Goal: Book appointment/travel/reservation

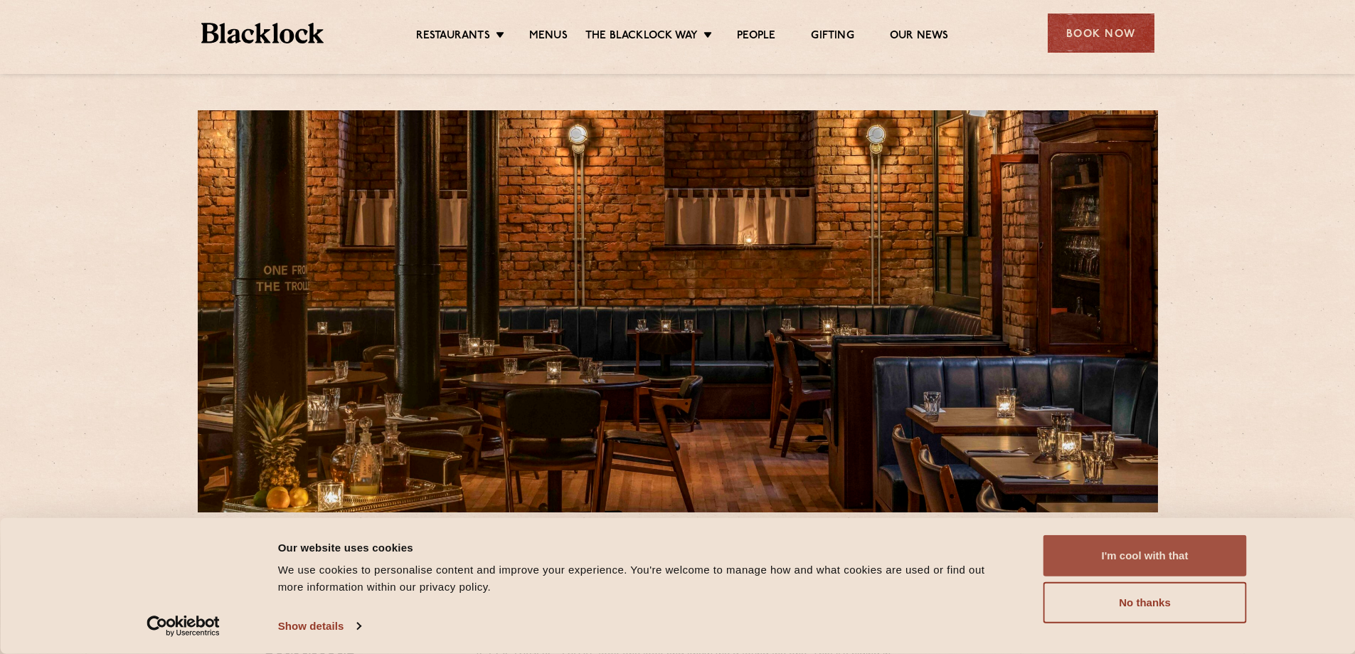
click at [1142, 549] on button "I'm cool with that" at bounding box center [1145, 555] width 203 height 41
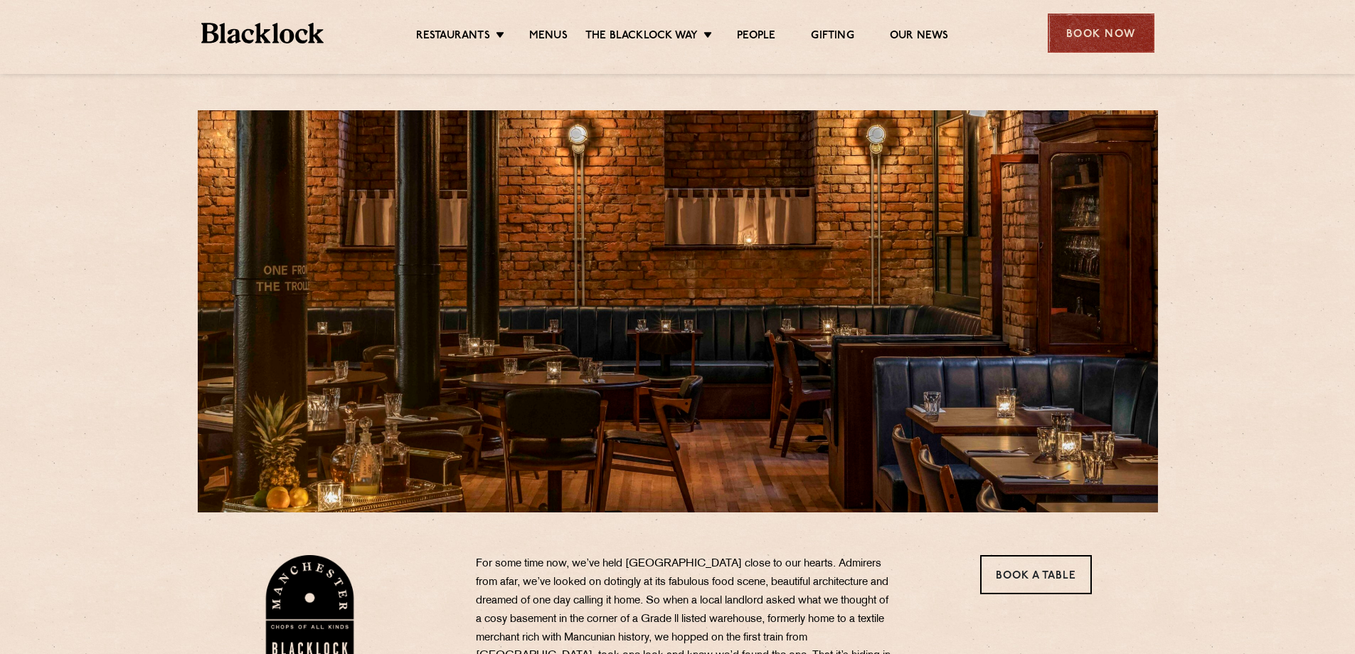
click at [1093, 28] on div "Book Now" at bounding box center [1101, 33] width 107 height 39
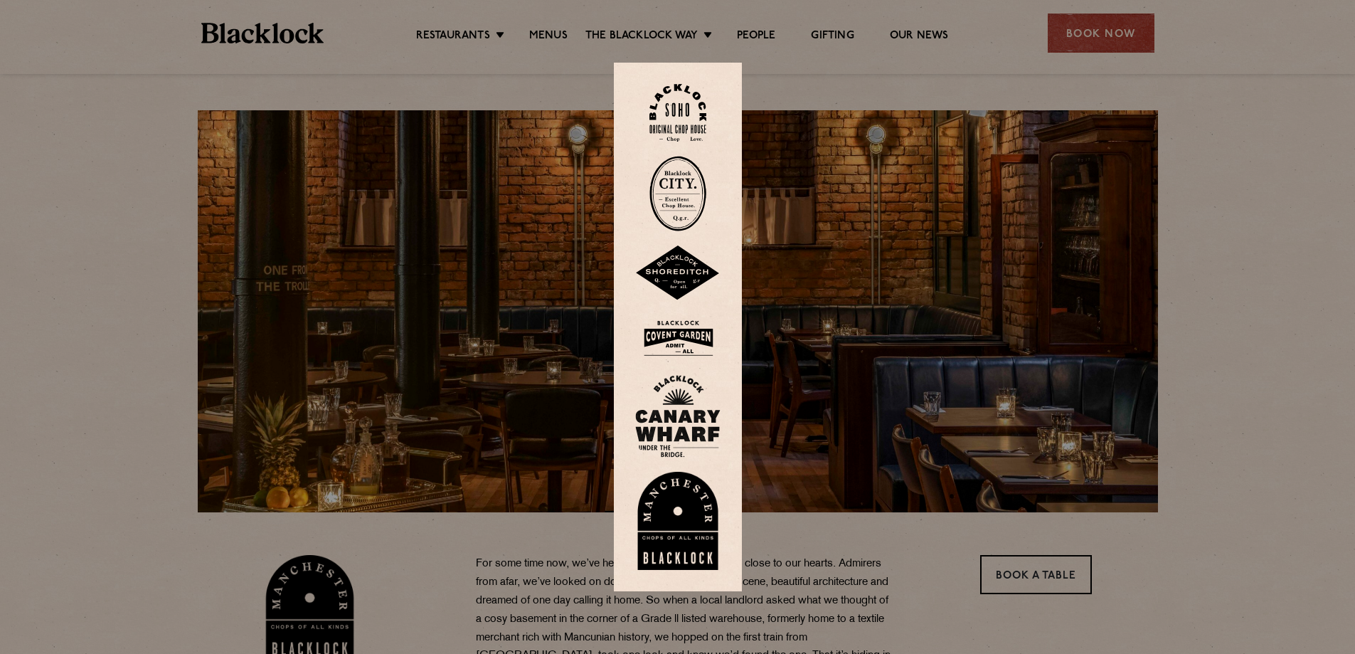
click at [682, 492] on img at bounding box center [677, 521] width 85 height 98
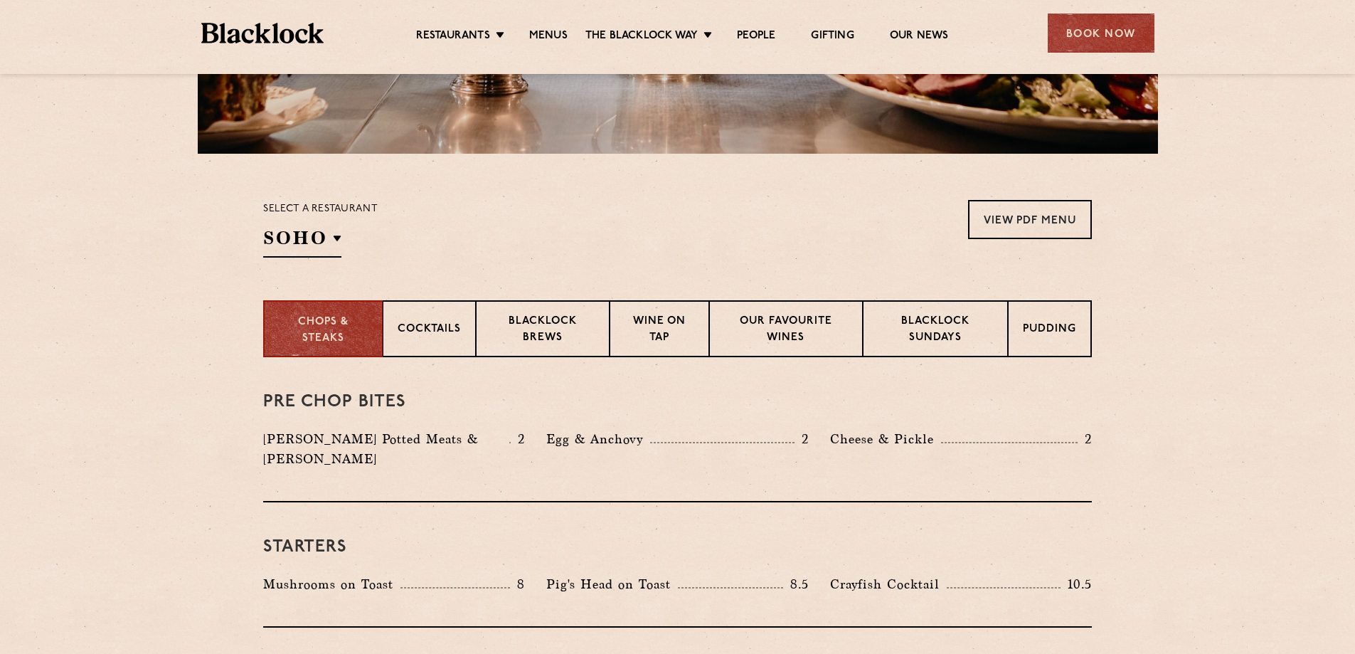
scroll to position [356, 0]
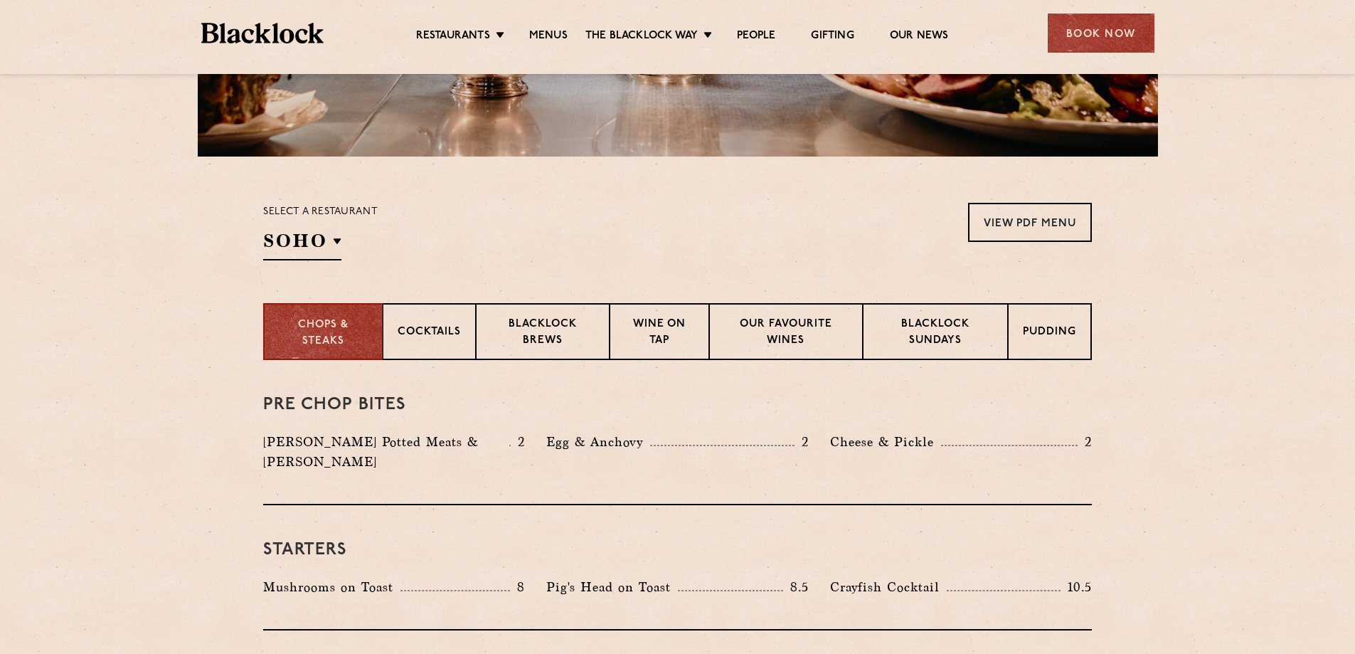
click at [312, 194] on section "Select a restaurant SOHO Soho Birmingham City Shoreditch Covent Garden Canary W…" at bounding box center [677, 230] width 1355 height 147
click at [314, 222] on div "Select a restaurant SOHO Soho Birmingham City Shoreditch Covent Garden Canary W…" at bounding box center [320, 232] width 115 height 58
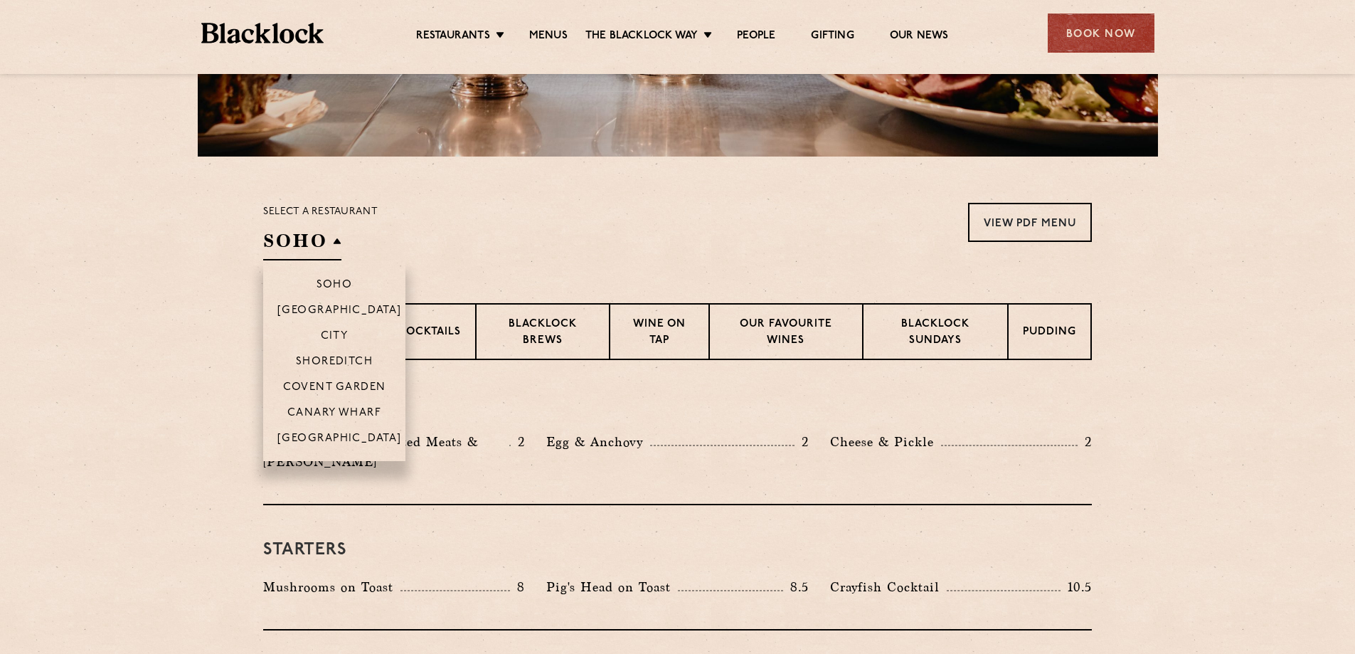
click at [315, 233] on h2 "SOHO" at bounding box center [302, 244] width 78 height 32
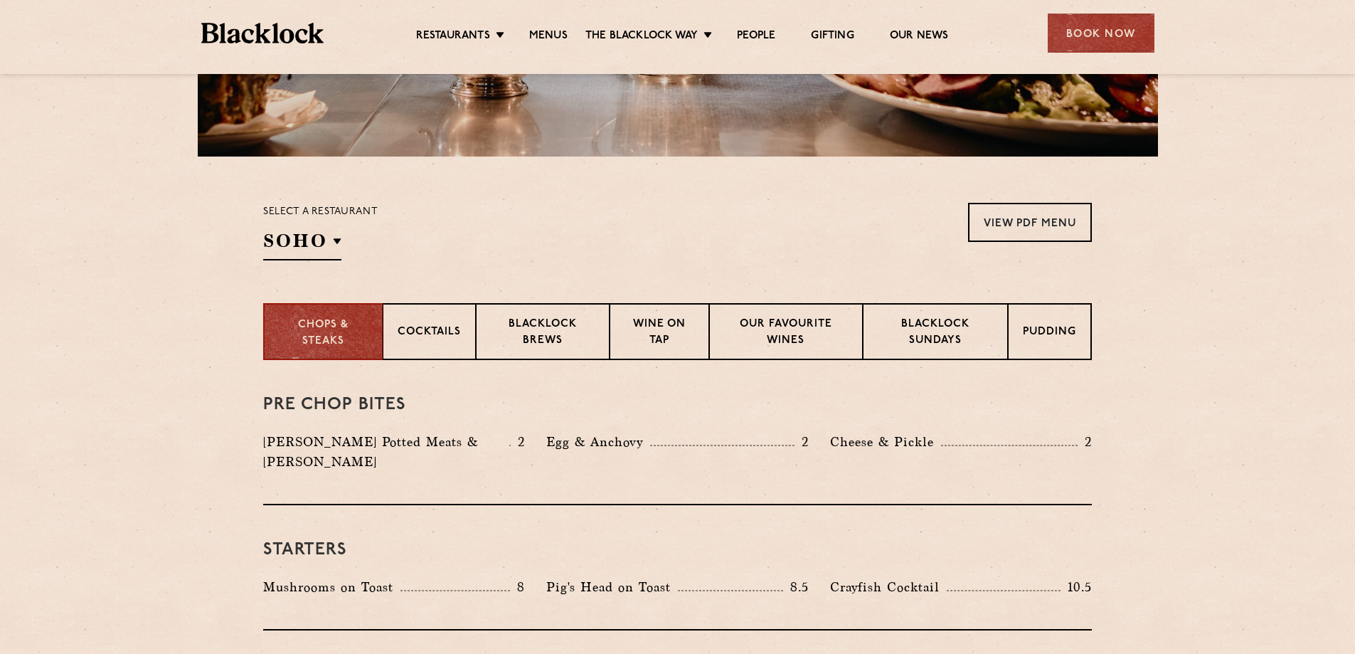
click at [326, 260] on section "Select a restaurant SOHO Soho Birmingham City Shoreditch Covent Garden Canary W…" at bounding box center [677, 230] width 1355 height 147
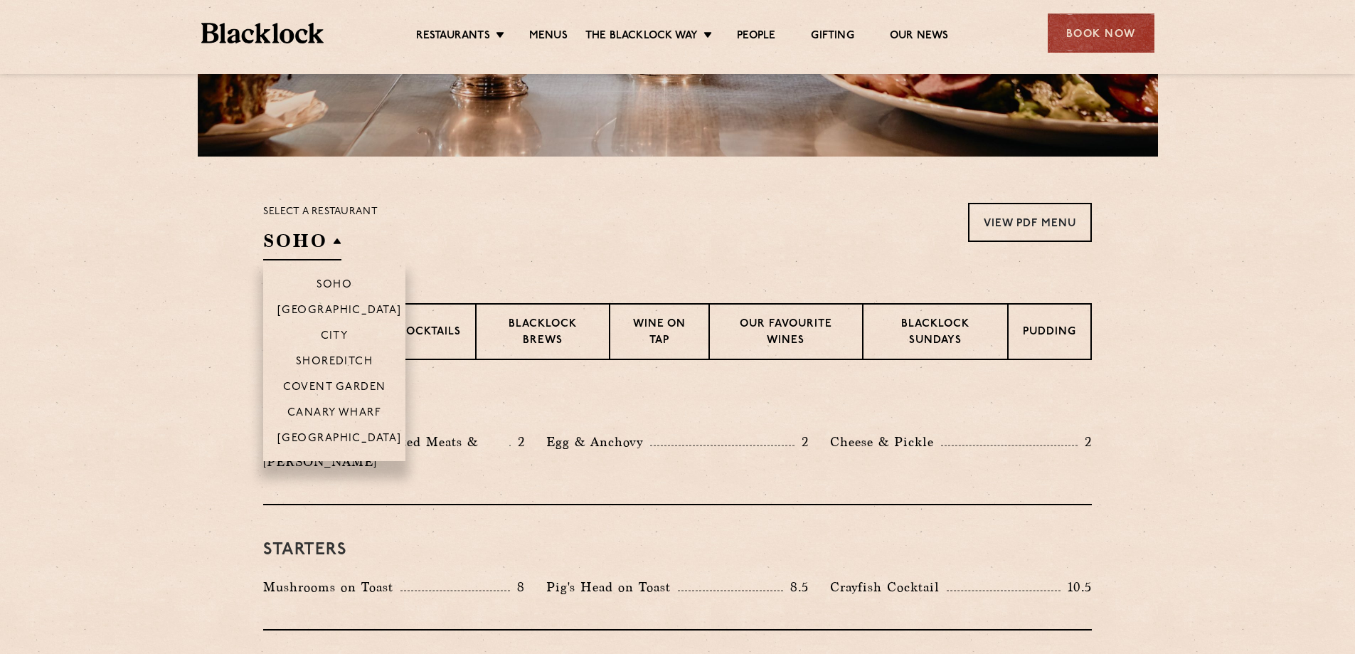
click at [327, 251] on h2 "SOHO" at bounding box center [302, 244] width 78 height 32
click at [334, 438] on p "[GEOGRAPHIC_DATA]" at bounding box center [339, 440] width 125 height 14
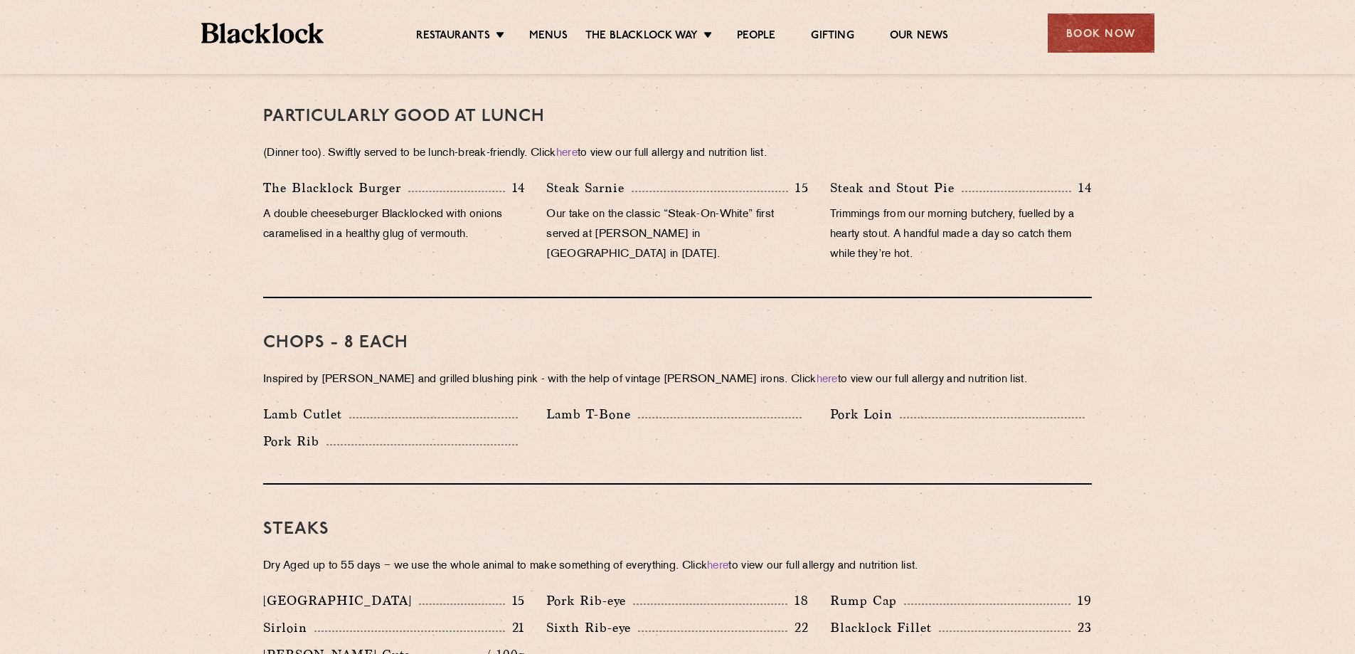
scroll to position [996, 0]
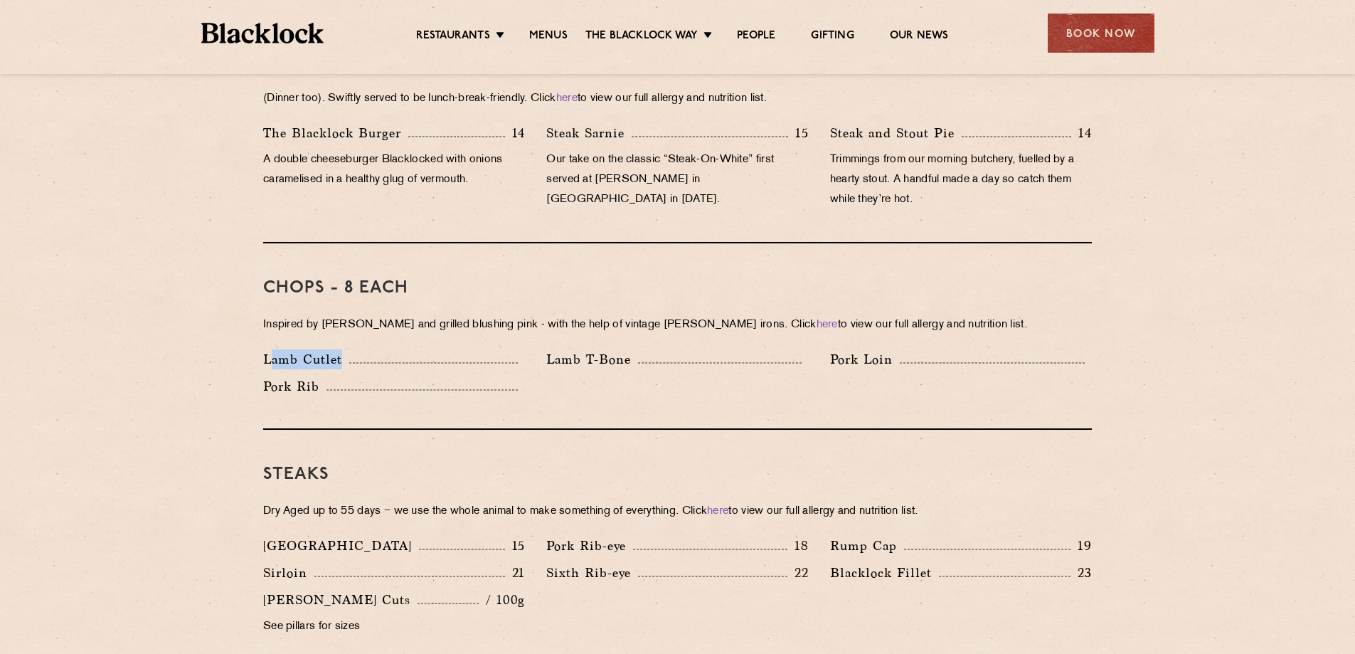
drag, startPoint x: 272, startPoint y: 334, endPoint x: 533, endPoint y: 352, distance: 261.0
click at [533, 352] on div "Lamb Cutlet" at bounding box center [394, 362] width 283 height 27
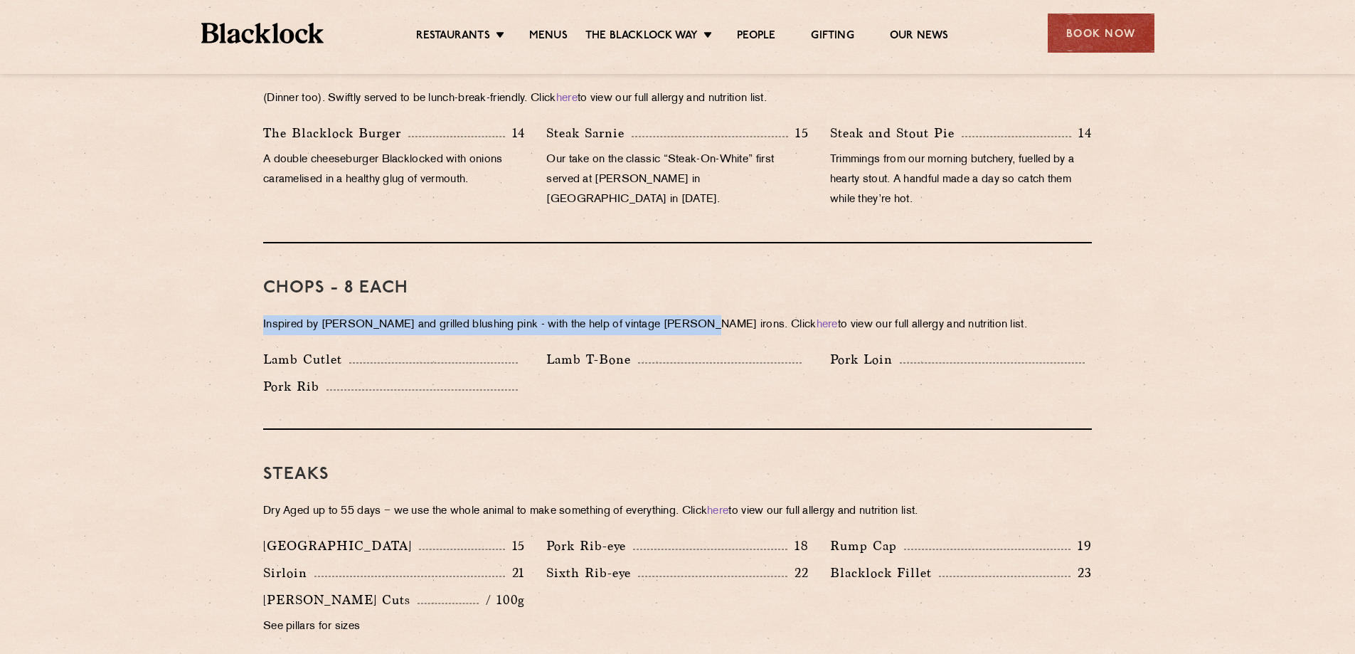
drag, startPoint x: 511, startPoint y: 302, endPoint x: 687, endPoint y: 302, distance: 176.4
click at [687, 315] on p "Inspired by Joe Beef and grilled blushing pink - with the help of vintage Black…" at bounding box center [677, 325] width 829 height 20
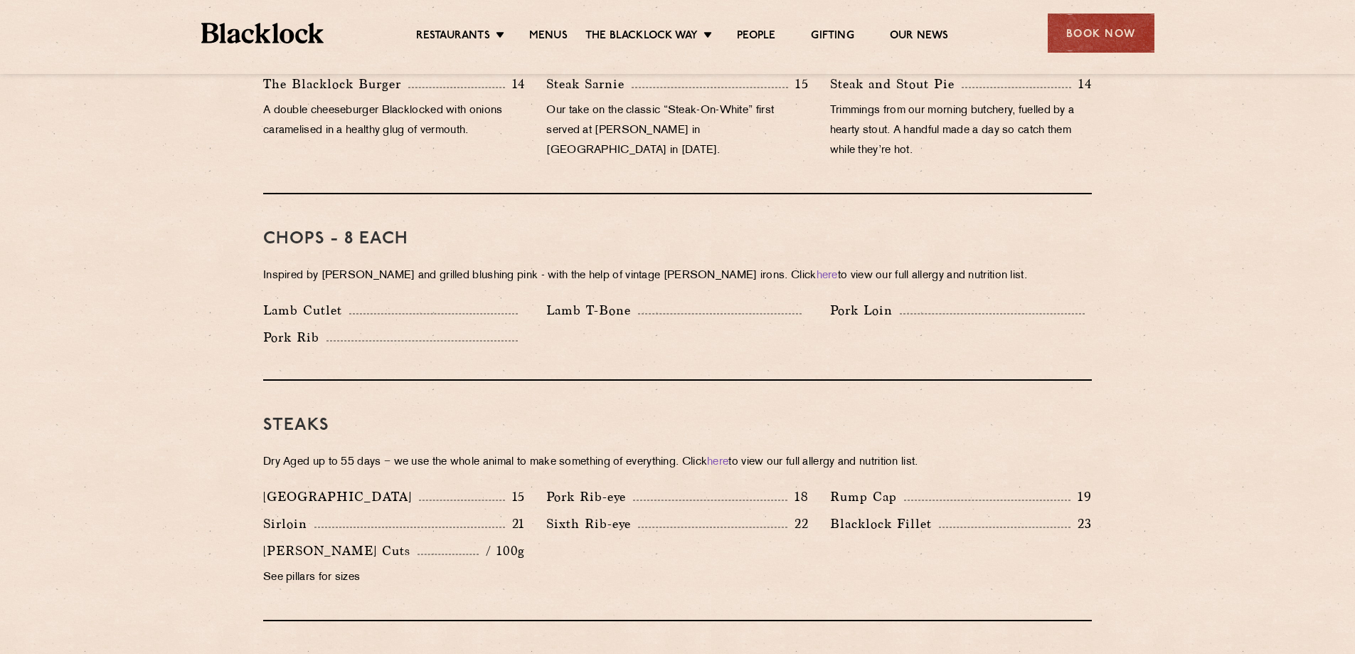
scroll to position [1138, 0]
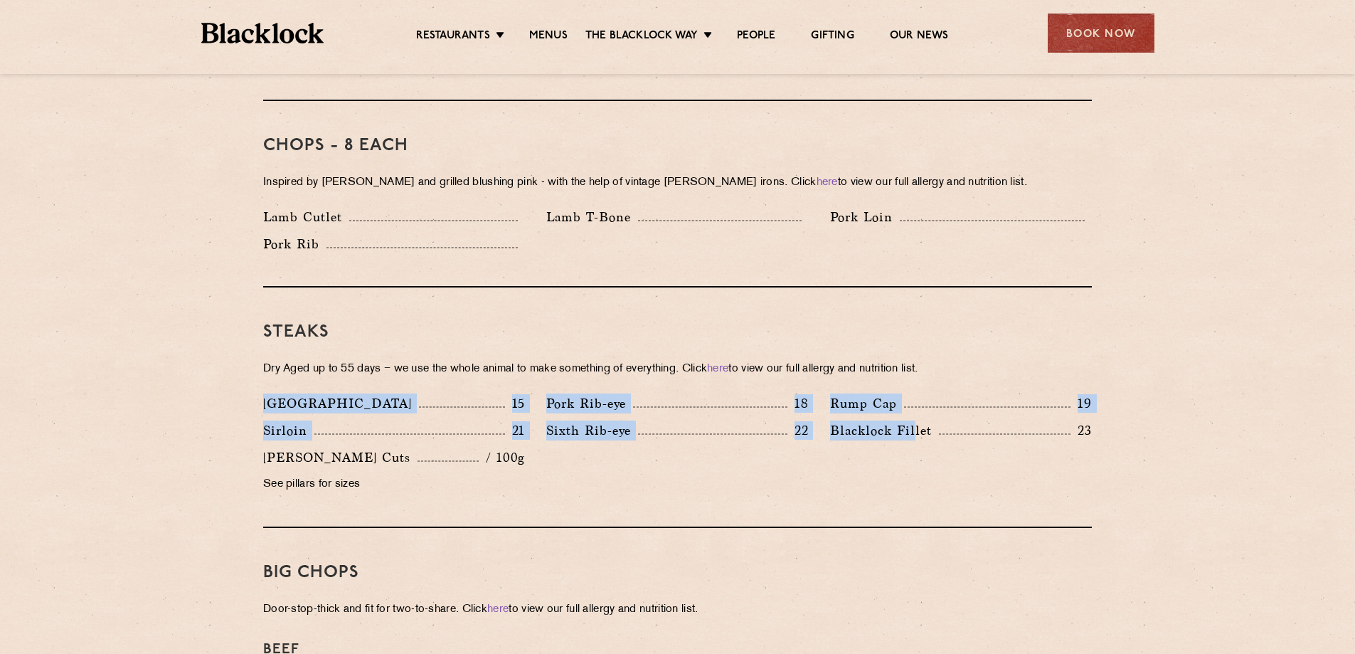
drag, startPoint x: 431, startPoint y: 376, endPoint x: 915, endPoint y: 409, distance: 484.9
click at [915, 409] on div "Pre Chop Bites Blacklock Potted Meats & Kimchi 2 Egg & Anchovy 2 Cheese & Pickl…" at bounding box center [677, 614] width 864 height 2075
click at [915, 420] on p "Blacklock Fillet" at bounding box center [884, 430] width 109 height 20
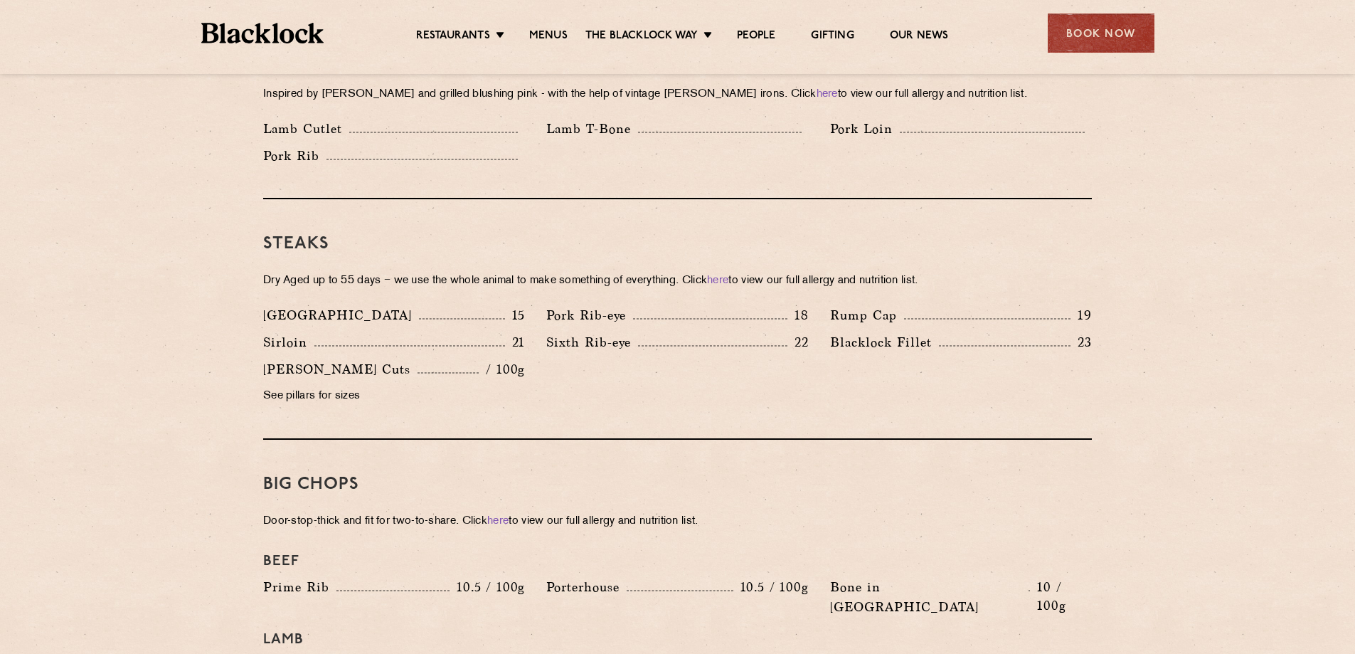
scroll to position [1352, 0]
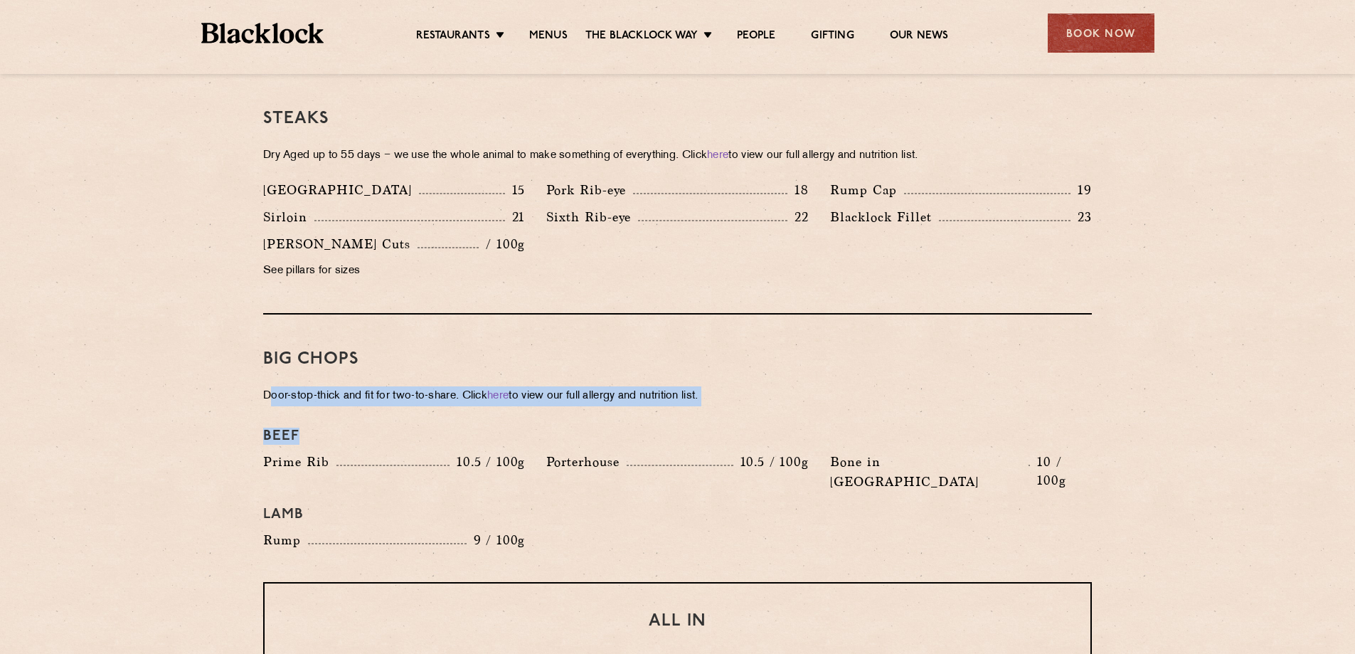
drag, startPoint x: 306, startPoint y: 376, endPoint x: 731, endPoint y: 386, distance: 425.6
click at [731, 386] on div "Big Chops Door-stop-thick and fit for two-to-share. Click here to view our full…" at bounding box center [677, 448] width 829 height 268
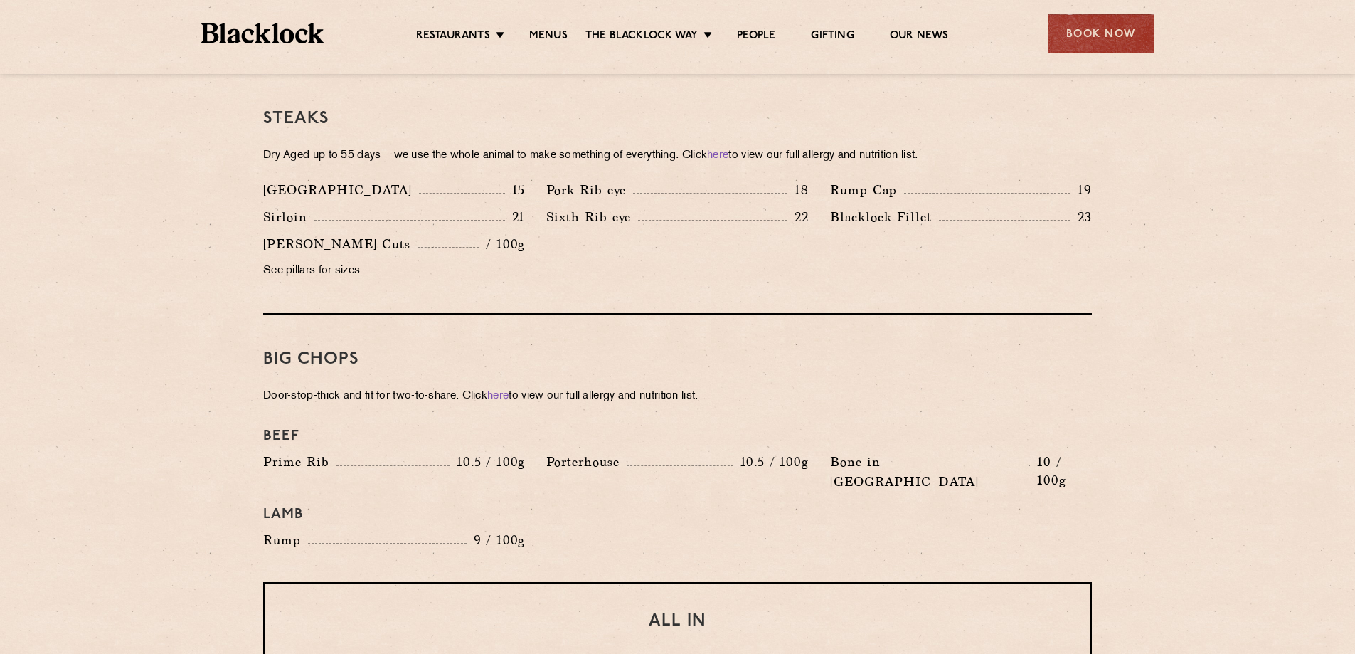
click at [719, 452] on div "Porterhouse 10.5 / 100g" at bounding box center [677, 462] width 262 height 20
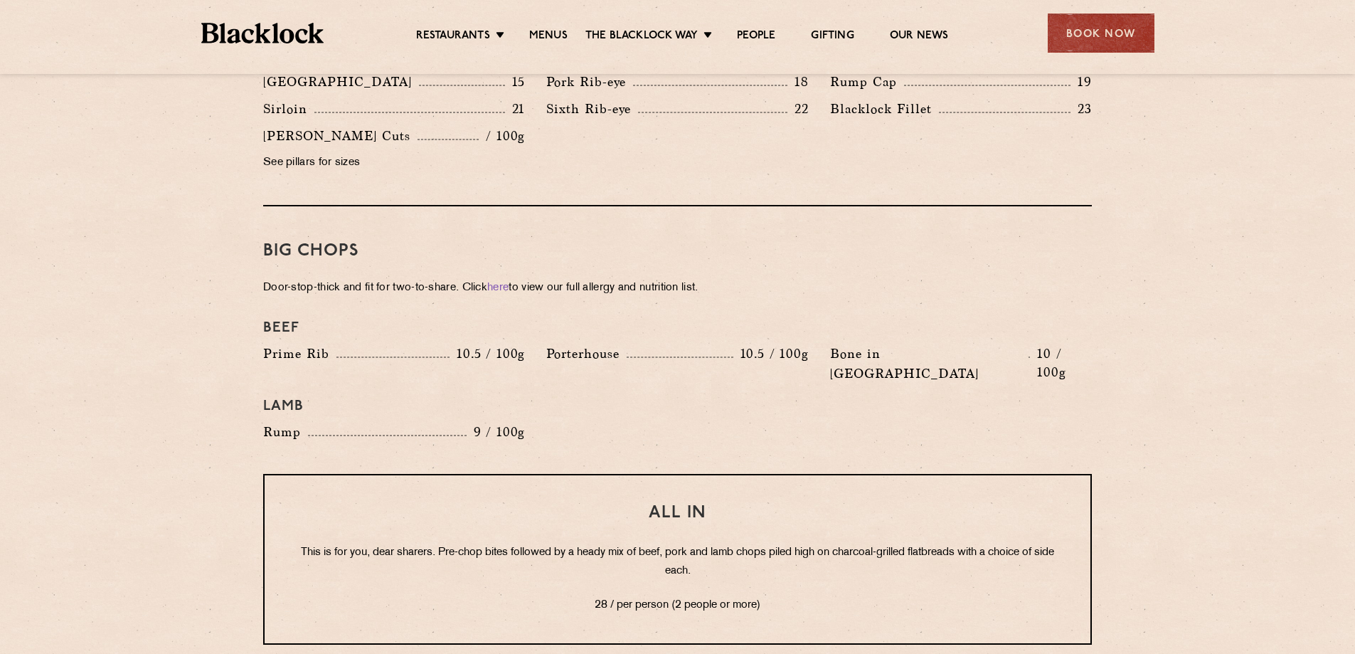
scroll to position [1565, 0]
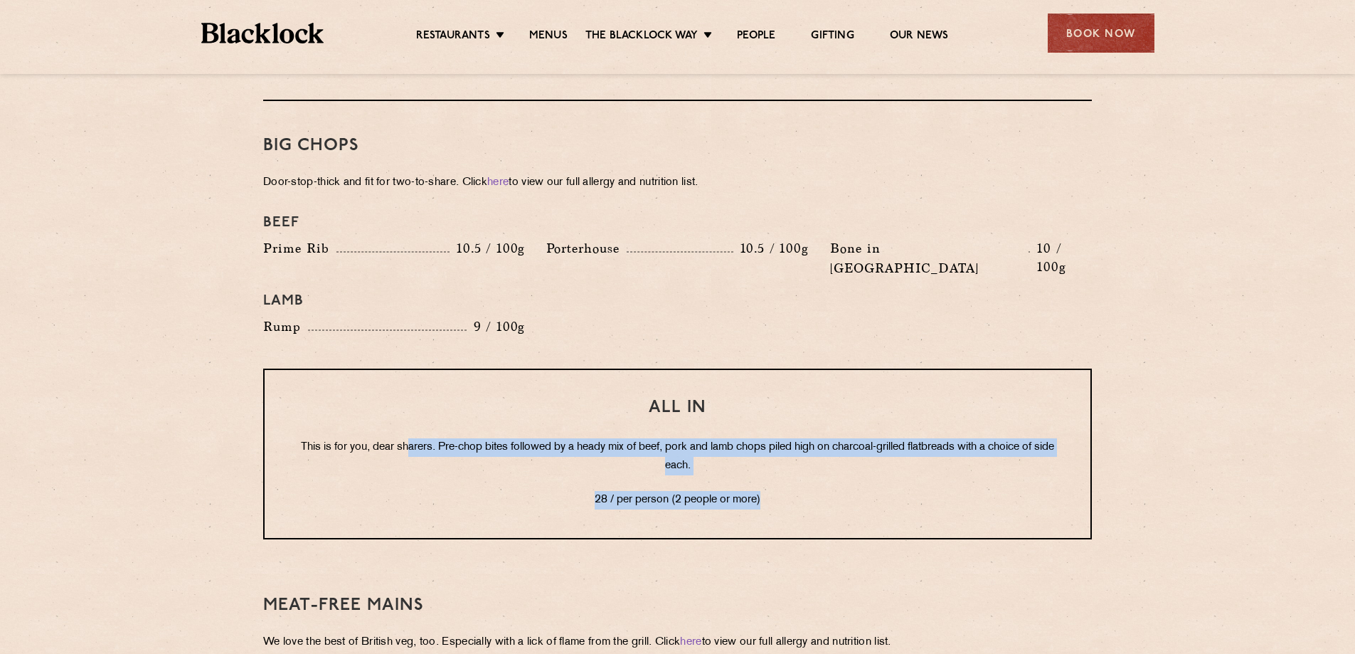
drag, startPoint x: 684, startPoint y: 405, endPoint x: 869, endPoint y: 457, distance: 192.1
click at [869, 457] on div "All In This is for you, dear sharers. Pre-chop bites followed by a heady mix of…" at bounding box center [677, 454] width 829 height 171
click at [844, 491] on p "28 / per person (2 people or more)" at bounding box center [677, 500] width 769 height 18
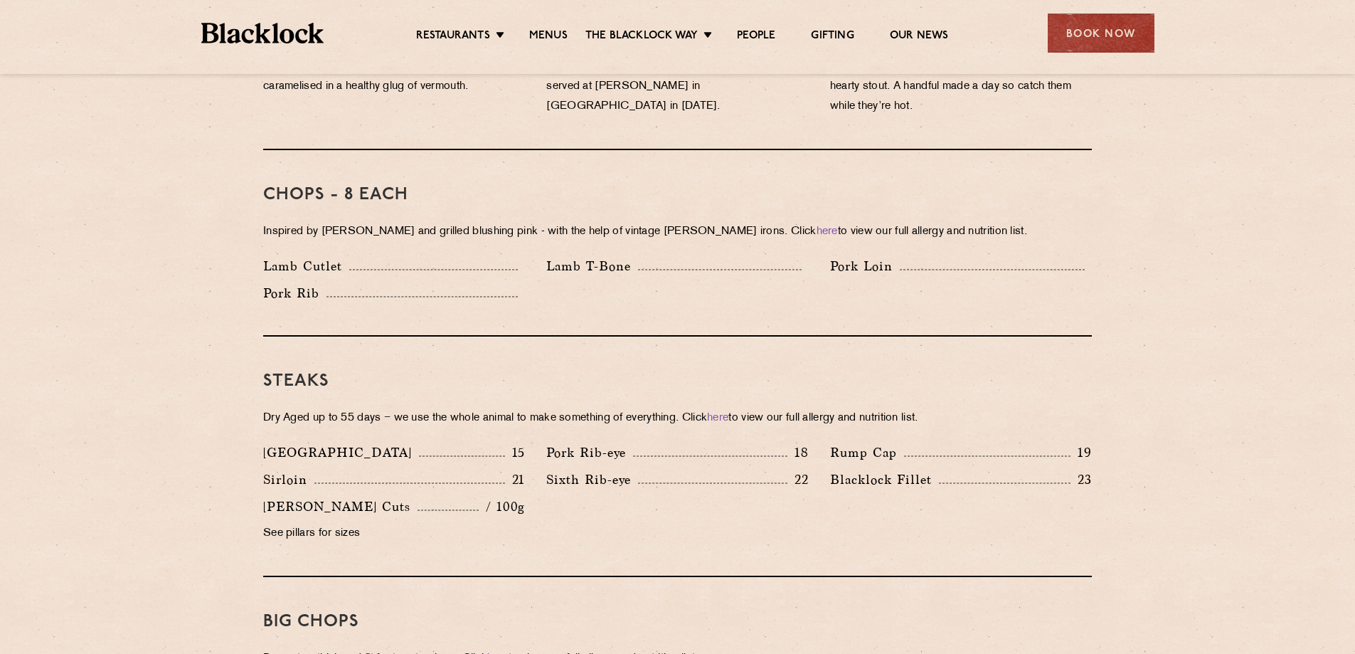
scroll to position [378, 0]
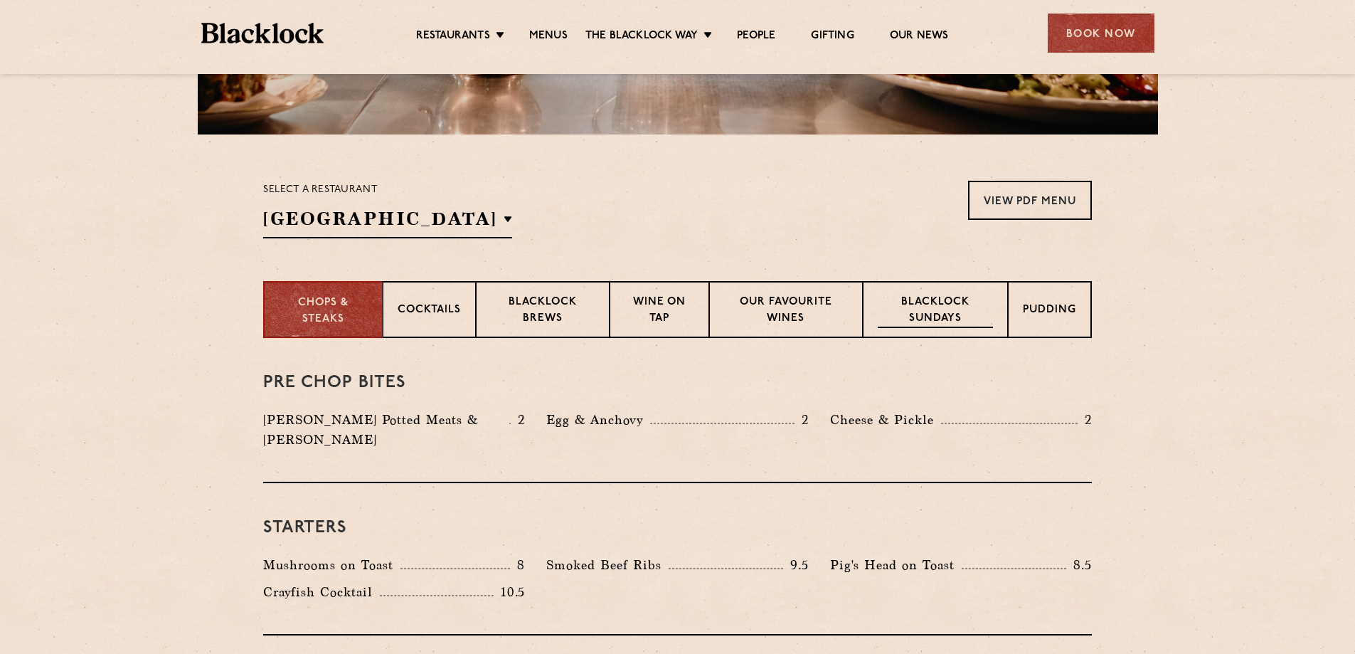
click at [930, 306] on p "Blacklock Sundays" at bounding box center [935, 311] width 115 height 33
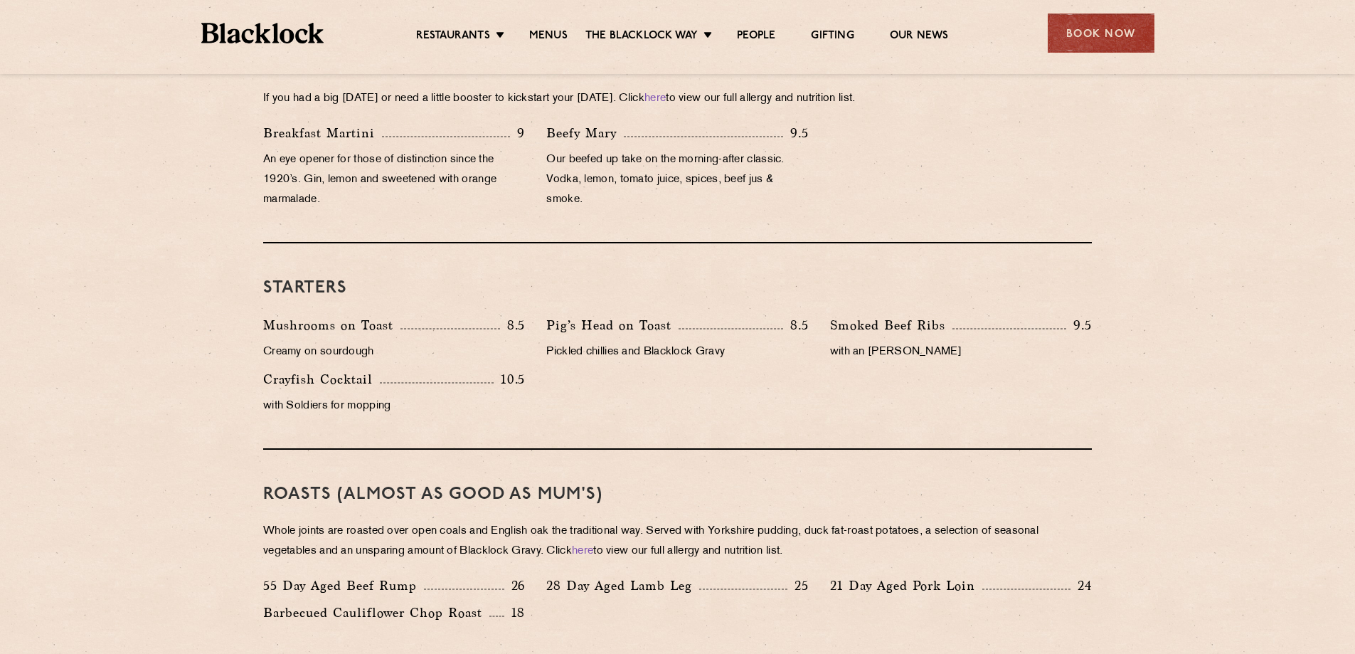
scroll to position [876, 0]
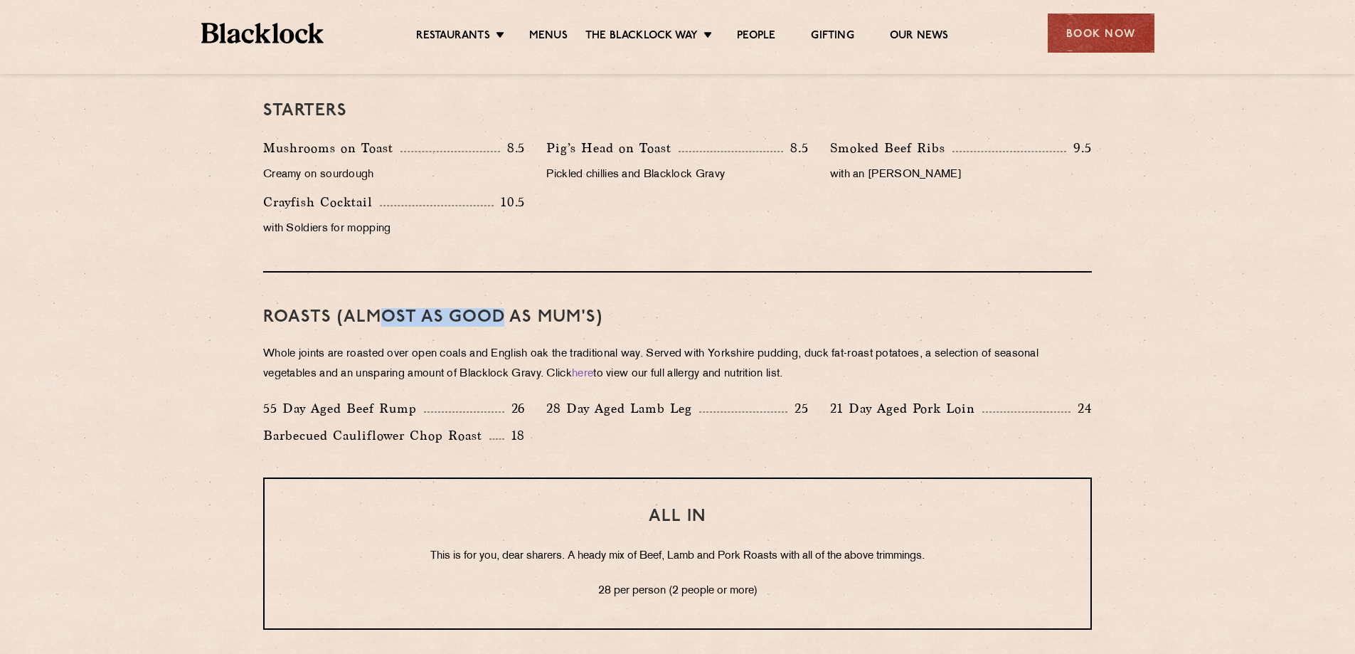
drag, startPoint x: 373, startPoint y: 325, endPoint x: 496, endPoint y: 324, distance: 123.1
click at [496, 324] on h3 "Roasts (Almost as good as Mum's)" at bounding box center [677, 317] width 829 height 18
drag, startPoint x: 371, startPoint y: 358, endPoint x: 821, endPoint y: 379, distance: 450.8
click at [821, 379] on p "Whole joints are roasted over open coals and English oak the traditional way. S…" at bounding box center [677, 364] width 829 height 40
drag, startPoint x: 806, startPoint y: 406, endPoint x: 484, endPoint y: 413, distance: 322.4
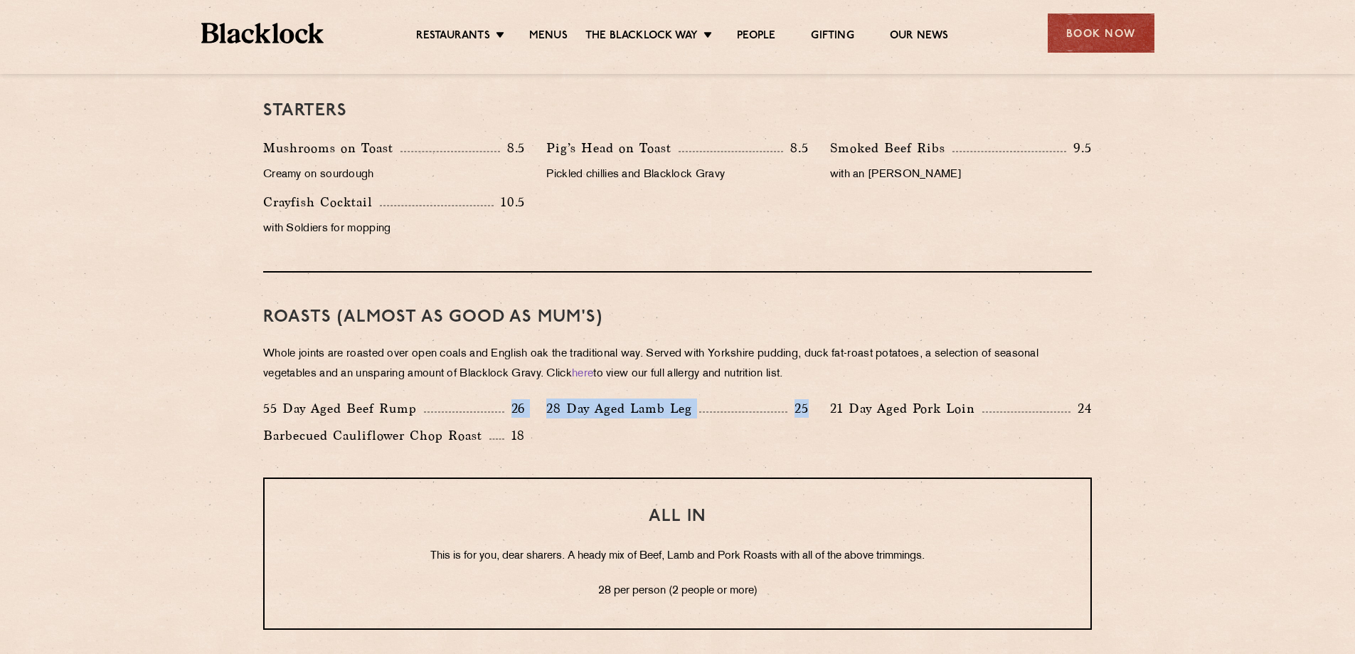
click at [484, 413] on div "55 Day Aged Beef Rump 26 28 Day Aged Lamb Leg 25 21 Day Aged Pork Loin 24 Barbe…" at bounding box center [678, 425] width 850 height 54
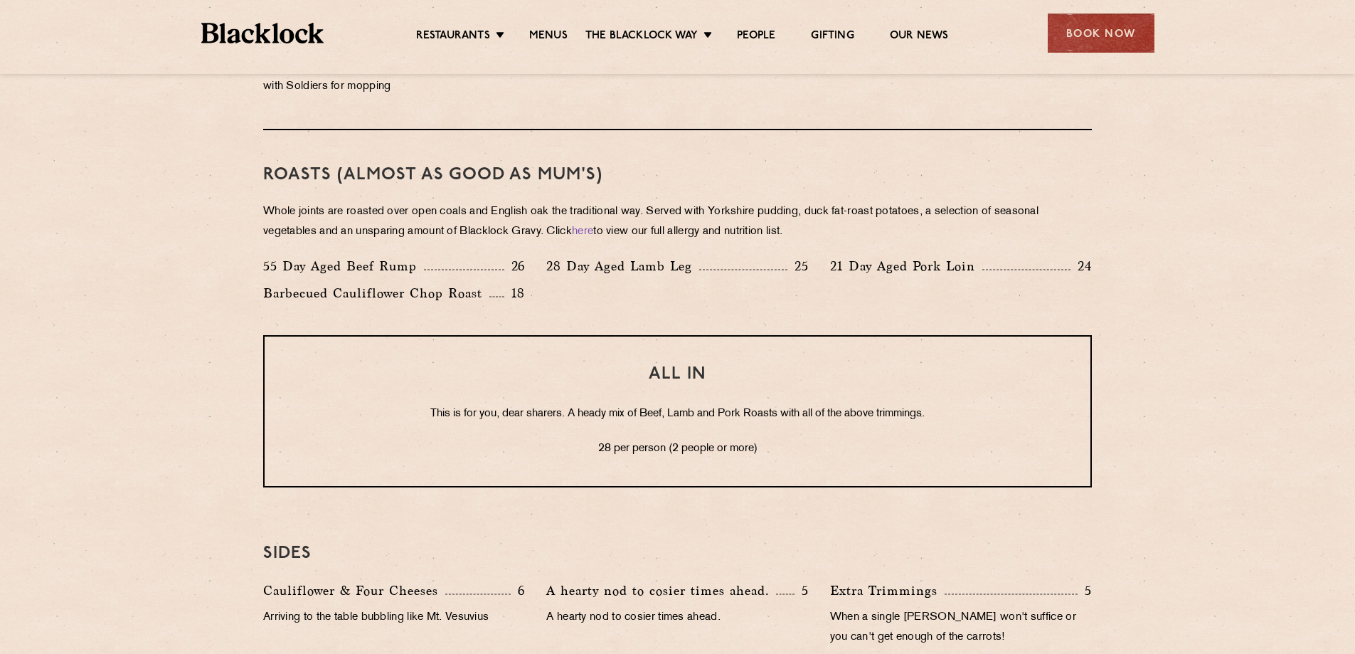
click at [278, 270] on p "55 Day Aged Beef Rump" at bounding box center [343, 266] width 161 height 20
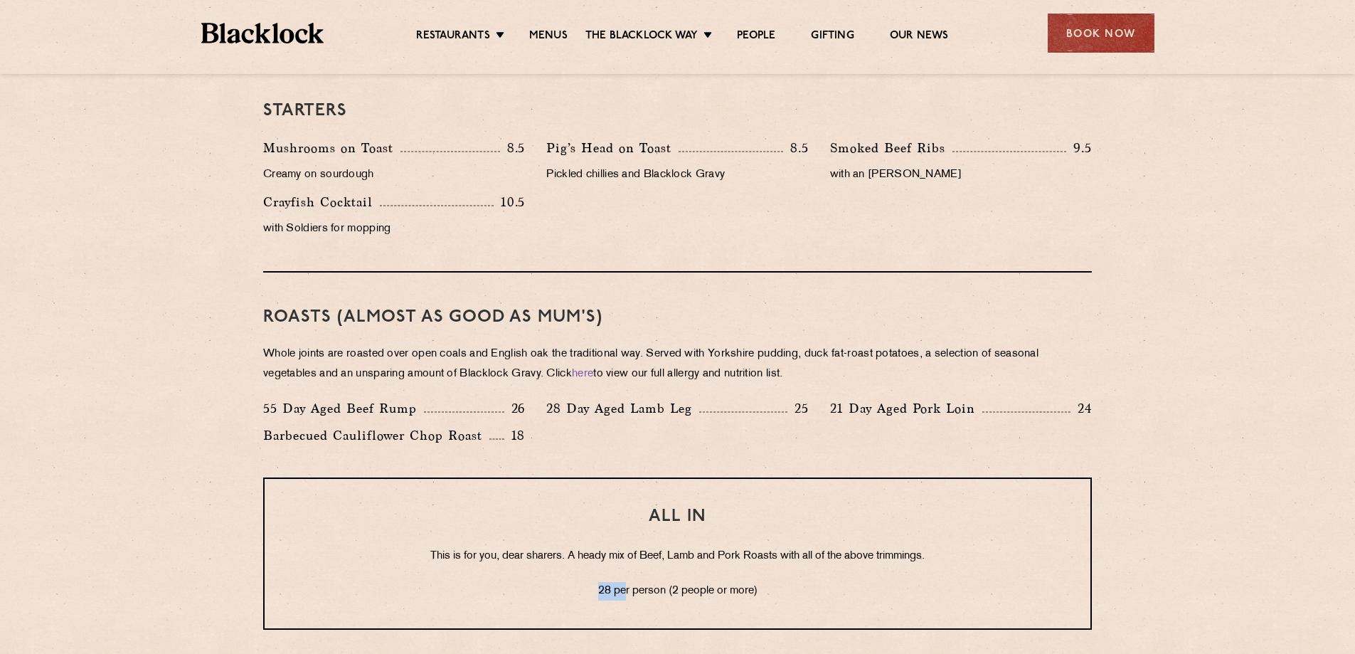
drag, startPoint x: 584, startPoint y: 595, endPoint x: 624, endPoint y: 593, distance: 39.9
click at [624, 593] on p "28 per person (2 people or more)" at bounding box center [677, 591] width 769 height 18
click at [618, 592] on p "28 per person (2 people or more)" at bounding box center [677, 591] width 769 height 18
drag, startPoint x: 600, startPoint y: 595, endPoint x: 778, endPoint y: 601, distance: 178.7
click at [778, 601] on div "ALL IN This is for you, dear sharers. A heady mix of Beef, Lamb and Pork Roasts…" at bounding box center [677, 553] width 829 height 152
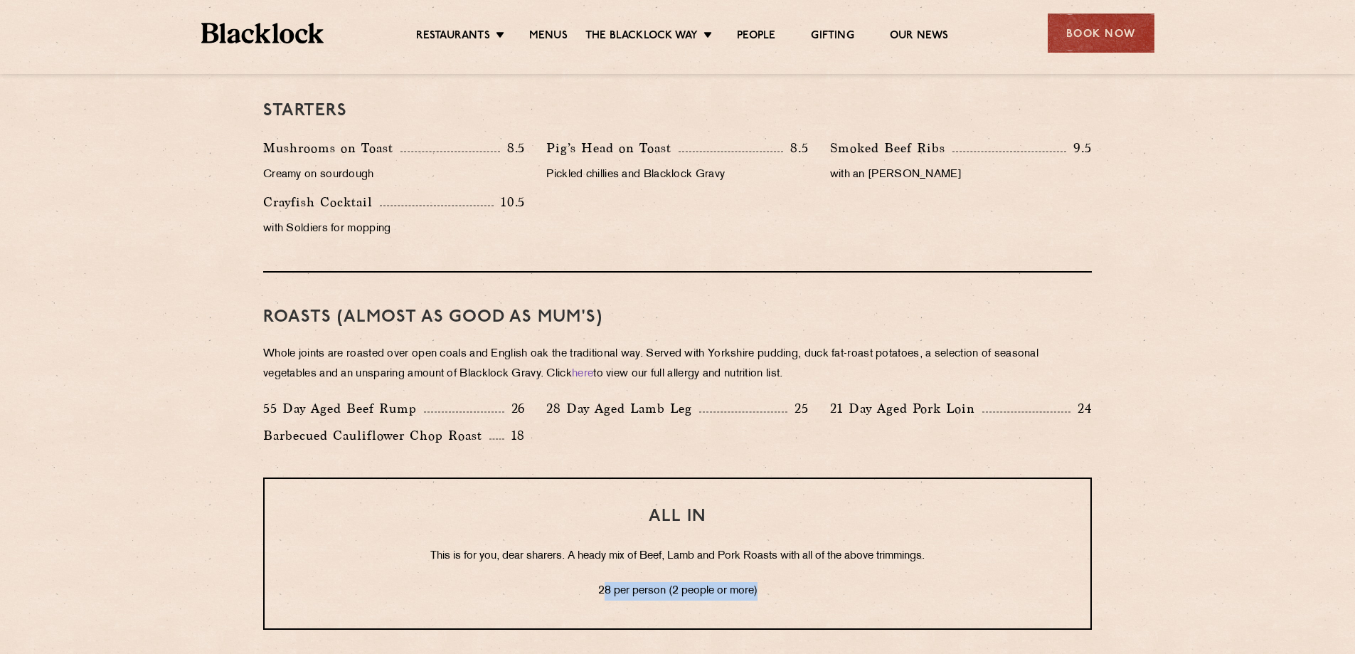
click at [716, 600] on div "ALL IN This is for you, dear sharers. A heady mix of Beef, Lamb and Pork Roasts…" at bounding box center [677, 553] width 829 height 152
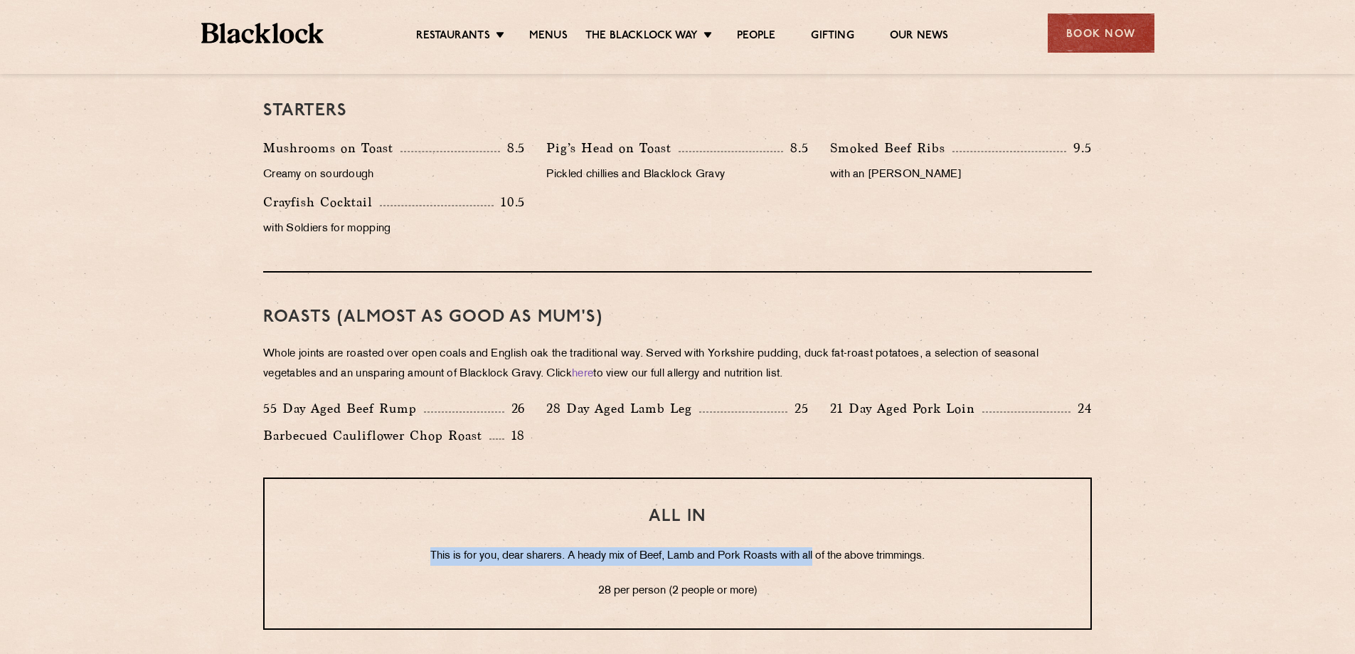
drag, startPoint x: 433, startPoint y: 546, endPoint x: 815, endPoint y: 550, distance: 382.1
click at [815, 550] on div "ALL IN This is for you, dear sharers. A heady mix of Beef, Lamb and Pork Roasts…" at bounding box center [677, 553] width 829 height 152
click at [815, 550] on p "This is for you, dear sharers. A heady mix of Beef, Lamb and Pork Roasts with a…" at bounding box center [677, 556] width 769 height 18
drag, startPoint x: 938, startPoint y: 555, endPoint x: 584, endPoint y: 554, distance: 354.3
click at [584, 554] on p "This is for you, dear sharers. A heady mix of Beef, Lamb and Pork Roasts with a…" at bounding box center [677, 556] width 769 height 18
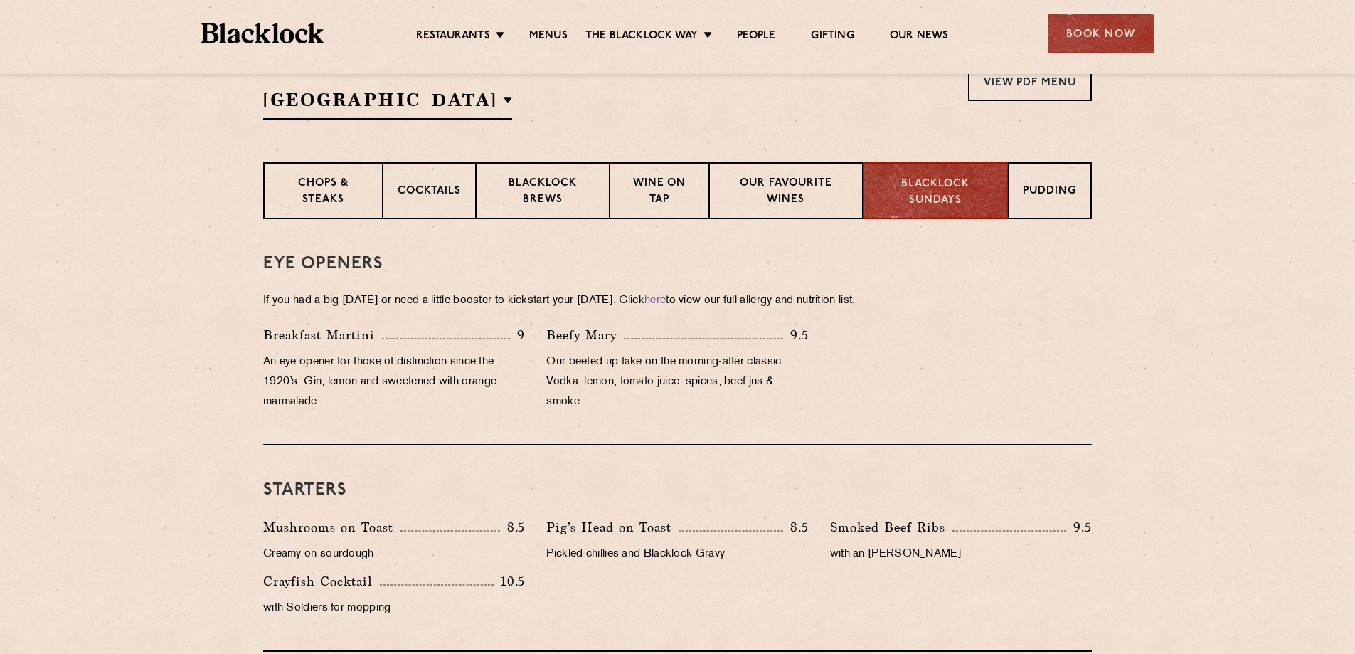
scroll to position [307, 0]
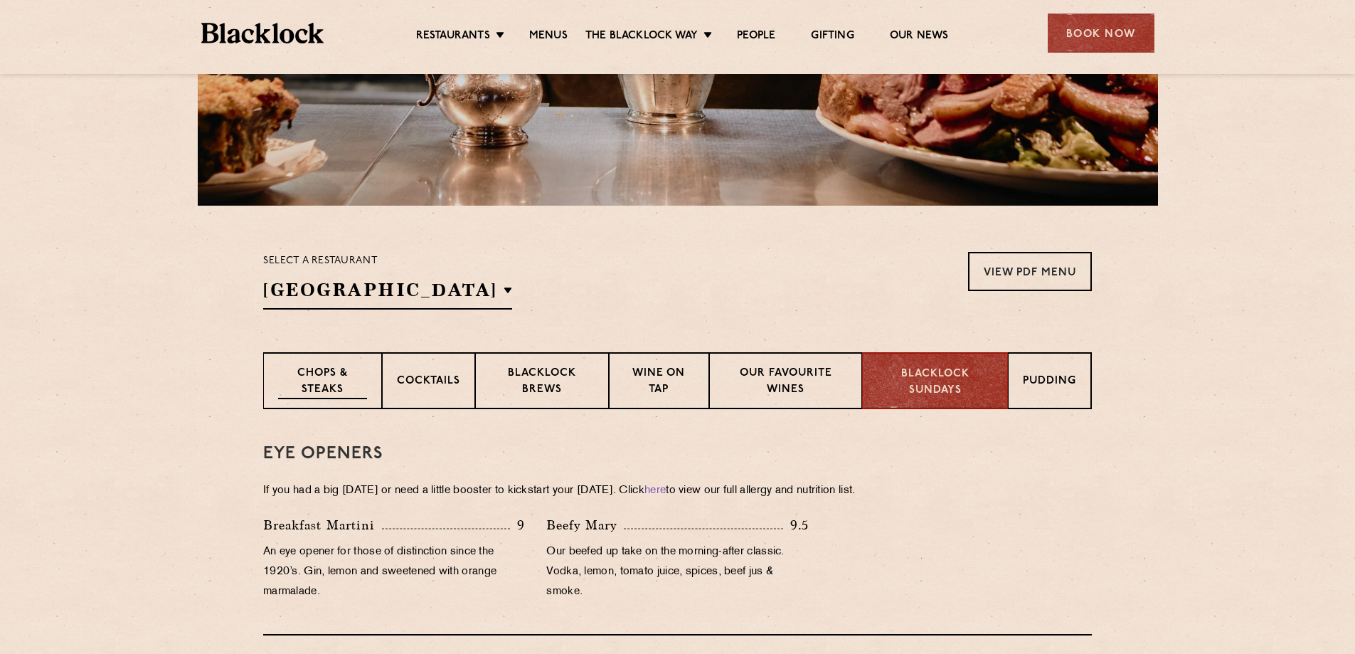
click at [329, 377] on p "Chops & Steaks" at bounding box center [322, 382] width 89 height 33
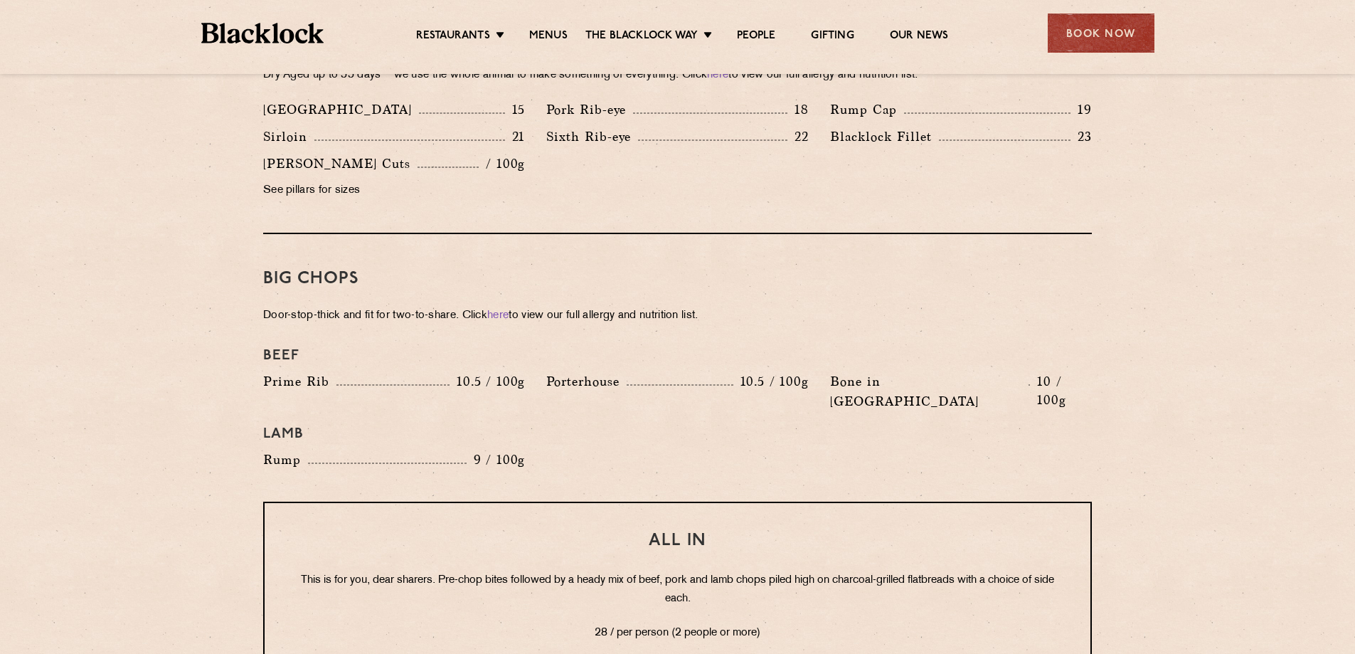
scroll to position [1516, 0]
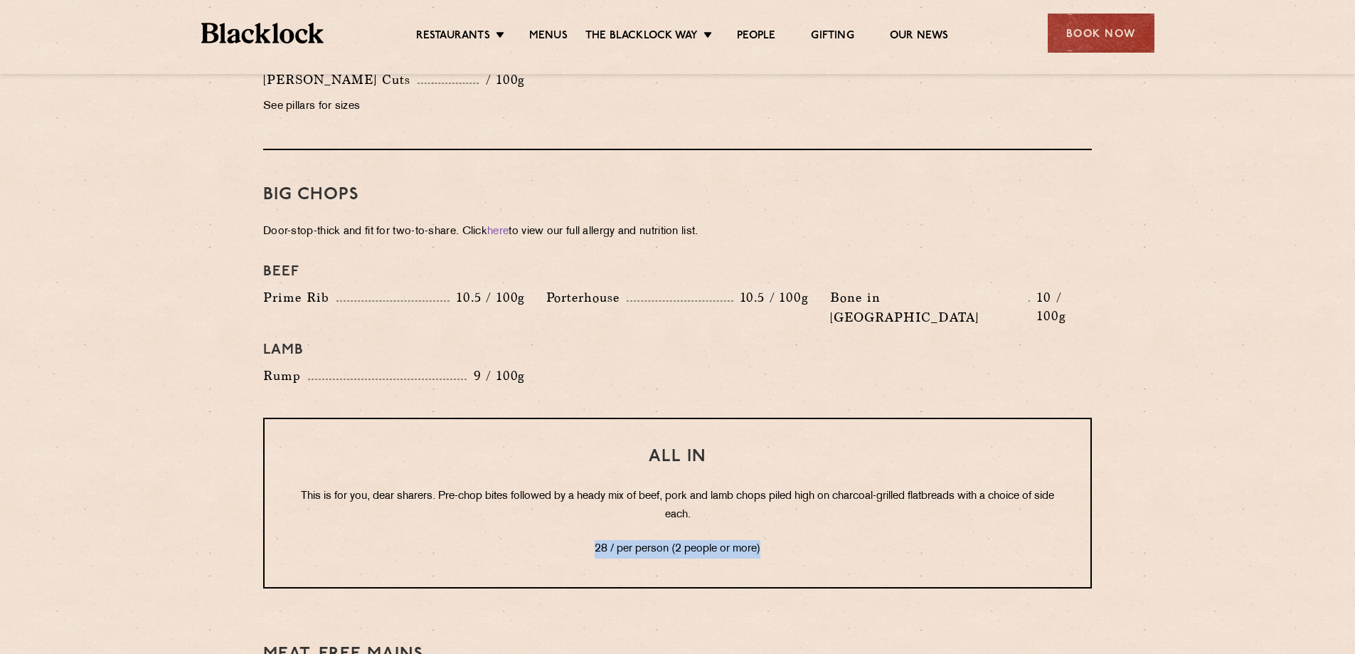
drag, startPoint x: 734, startPoint y: 519, endPoint x: 834, endPoint y: 525, distance: 100.5
click at [834, 525] on div "All In This is for you, dear sharers. Pre-chop bites followed by a heady mix of…" at bounding box center [677, 503] width 829 height 171
click at [697, 540] on p "28 / per person (2 people or more)" at bounding box center [677, 549] width 769 height 18
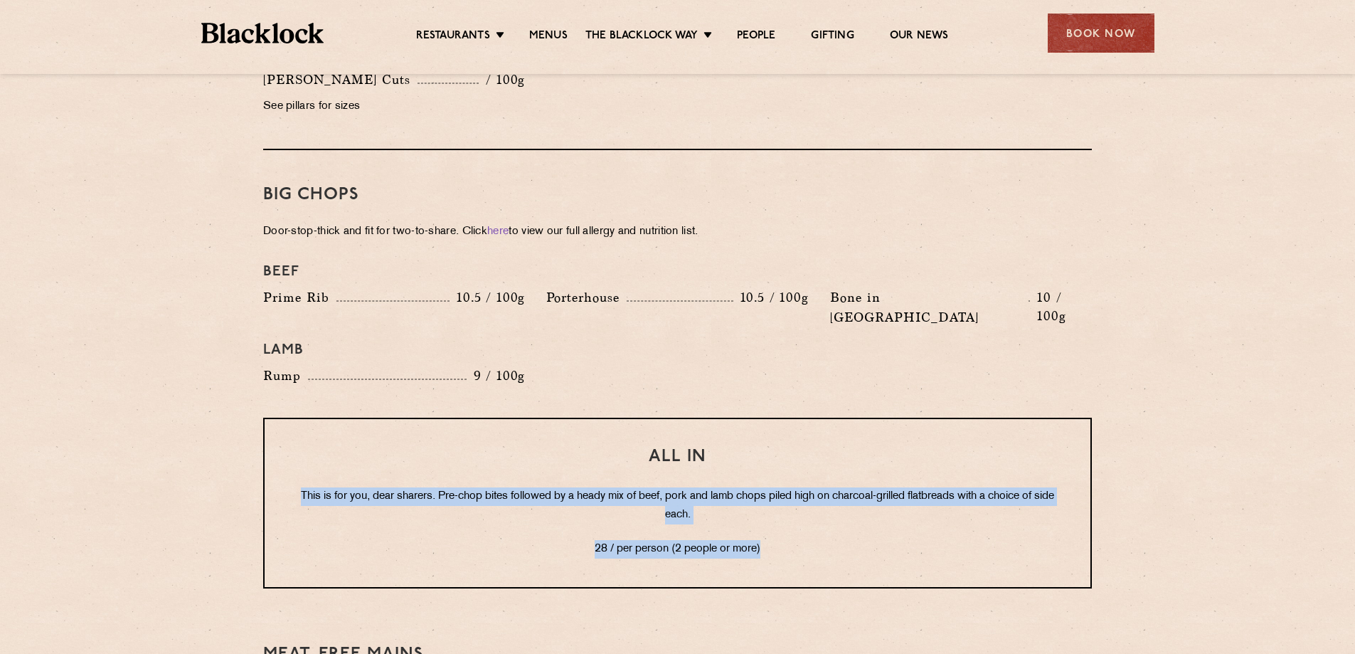
drag, startPoint x: 794, startPoint y: 519, endPoint x: 240, endPoint y: 458, distance: 557.5
click at [240, 458] on section "Pre Chop Bites Blacklock Potted Meats & Kimchi 2 Egg & Anchovy 2 Cheese & Pickl…" at bounding box center [677, 237] width 1355 height 2075
click at [467, 487] on p "This is for you, dear sharers. Pre-chop bites followed by a heady mix of beef, …" at bounding box center [677, 505] width 769 height 37
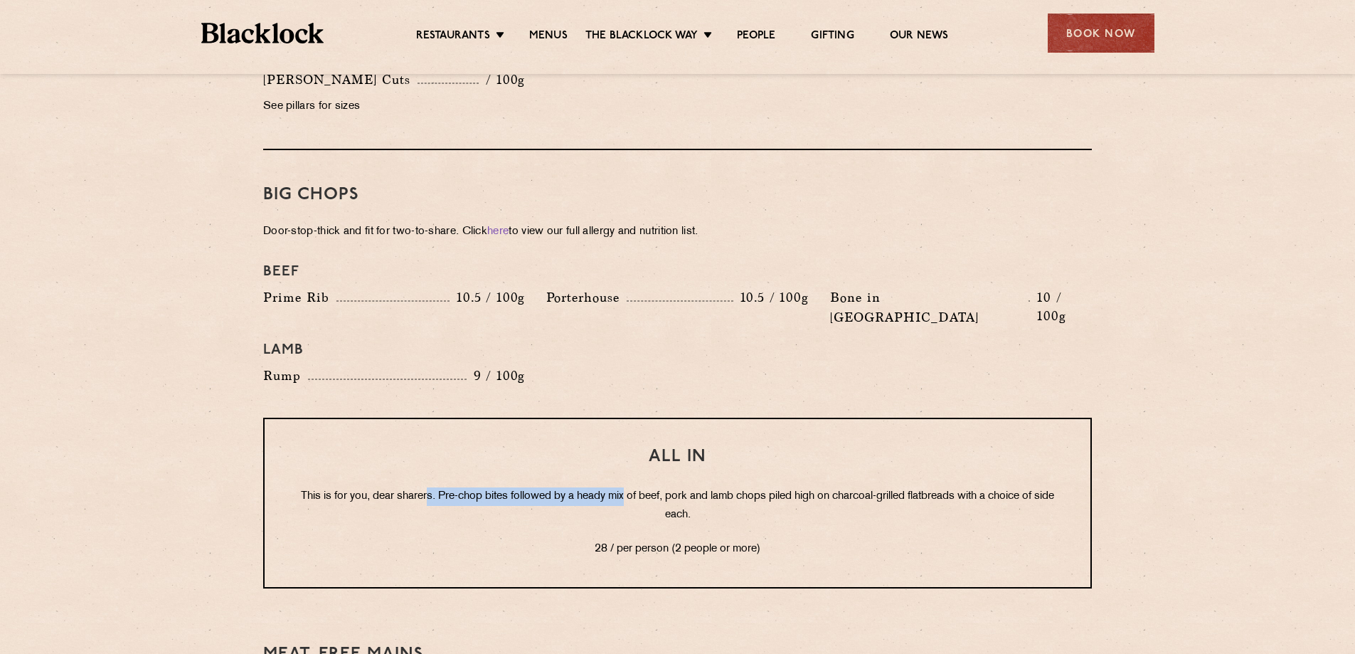
drag, startPoint x: 434, startPoint y: 455, endPoint x: 634, endPoint y: 459, distance: 200.0
click at [634, 487] on p "This is for you, dear sharers. Pre-chop bites followed by a heady mix of beef, …" at bounding box center [677, 505] width 769 height 37
click at [524, 487] on p "This is for you, dear sharers. Pre-chop bites followed by a heady mix of beef, …" at bounding box center [677, 505] width 769 height 37
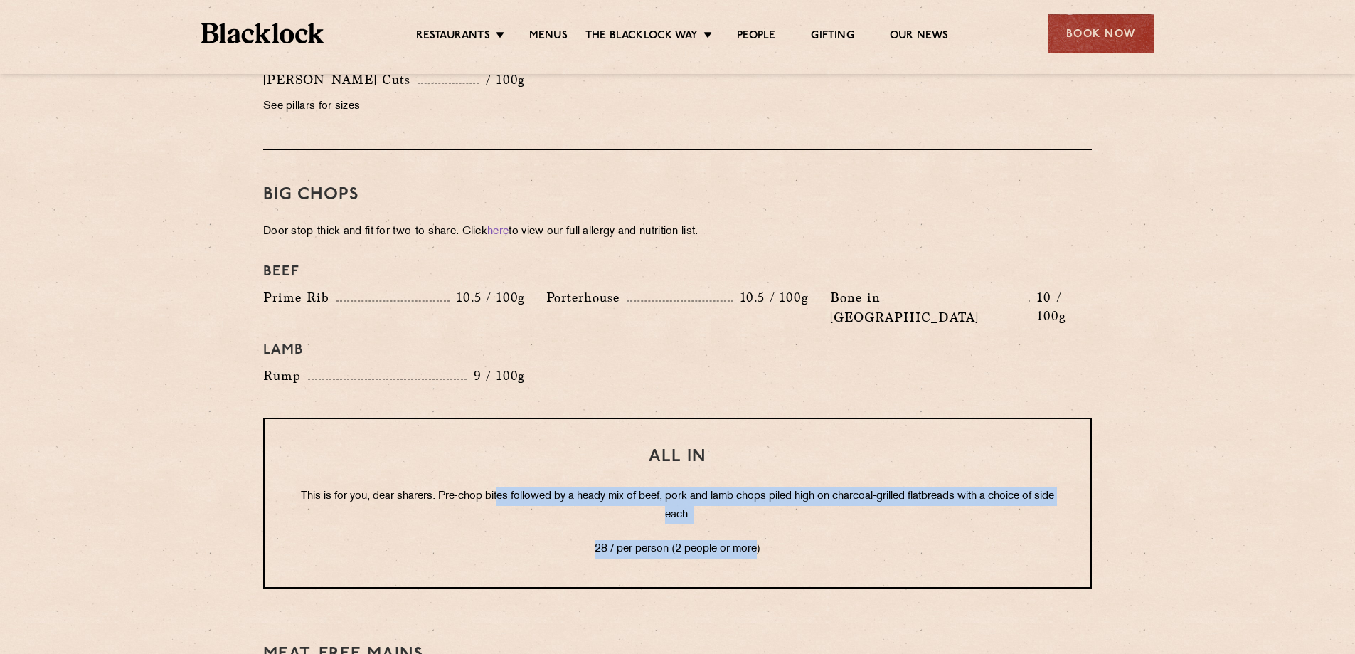
drag, startPoint x: 504, startPoint y: 464, endPoint x: 759, endPoint y: 513, distance: 260.1
click at [759, 513] on div "All In This is for you, dear sharers. Pre-chop bites followed by a heady mix of…" at bounding box center [677, 503] width 829 height 171
click at [759, 540] on p "28 / per person (2 people or more)" at bounding box center [677, 549] width 769 height 18
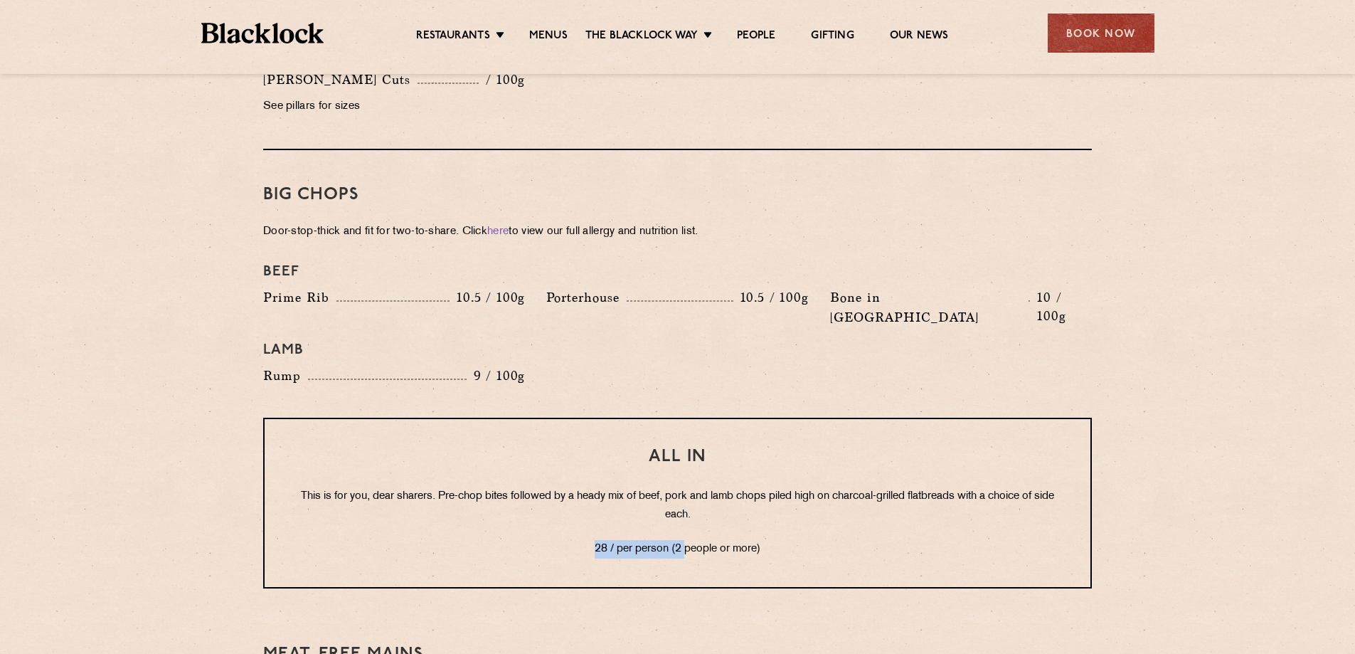
drag, startPoint x: 689, startPoint y: 513, endPoint x: 525, endPoint y: 514, distance: 163.6
click at [525, 540] on p "28 / per person (2 people or more)" at bounding box center [677, 549] width 769 height 18
click at [620, 540] on p "28 / per person (2 people or more)" at bounding box center [677, 549] width 769 height 18
